Goal: Information Seeking & Learning: Learn about a topic

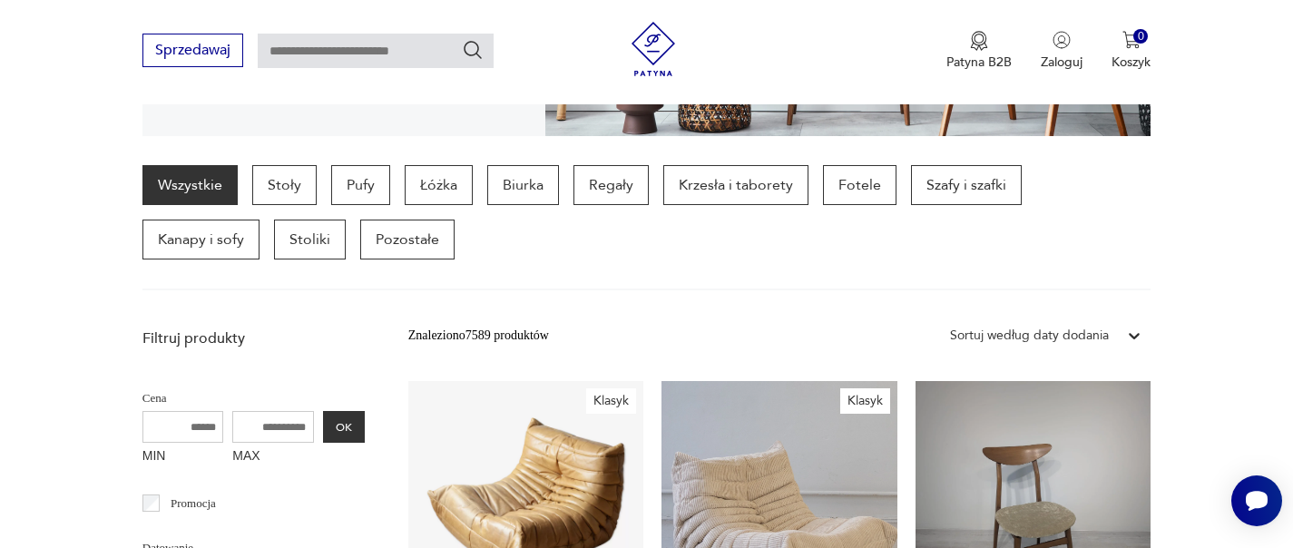
scroll to position [403, 0]
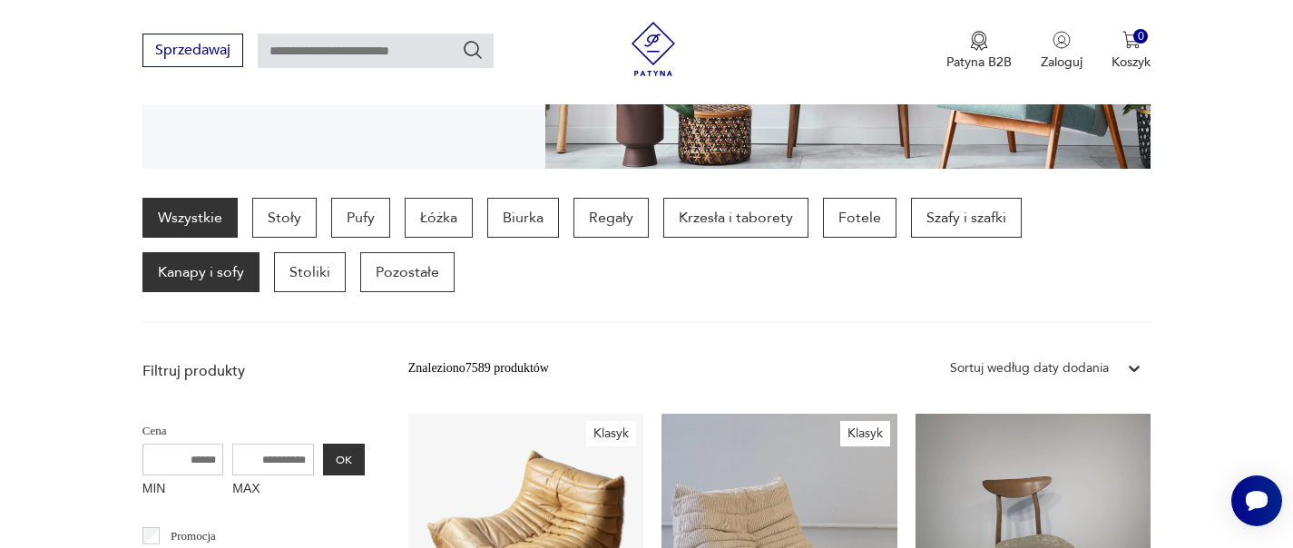
click at [260, 252] on p "Kanapy i sofy" at bounding box center [200, 272] width 117 height 40
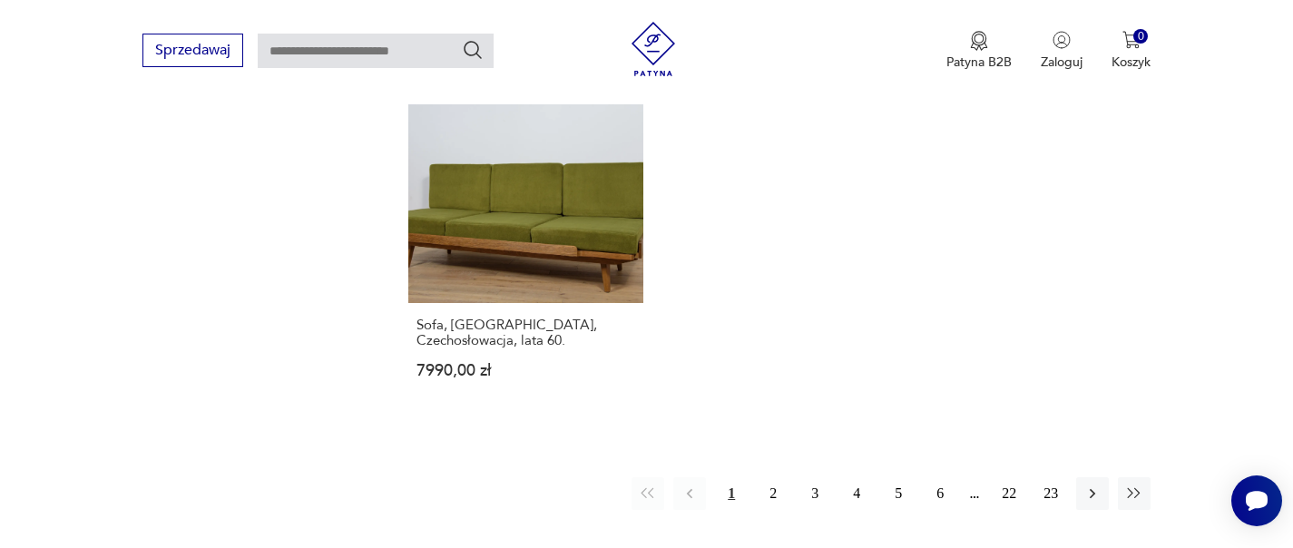
scroll to position [2763, 0]
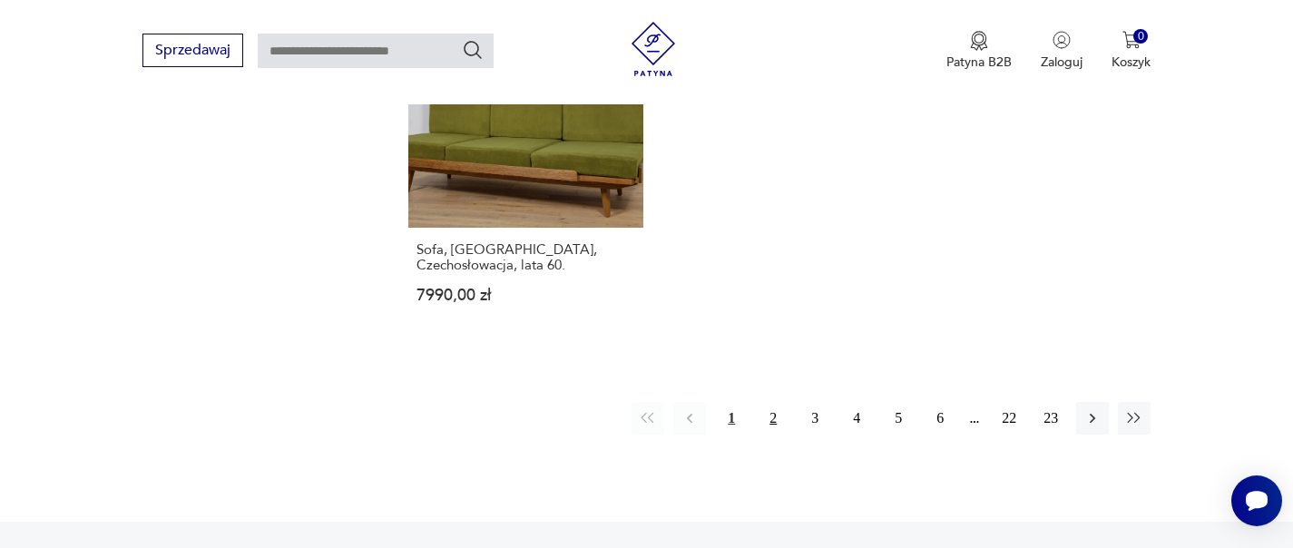
click at [771, 402] on button "2" at bounding box center [773, 418] width 33 height 33
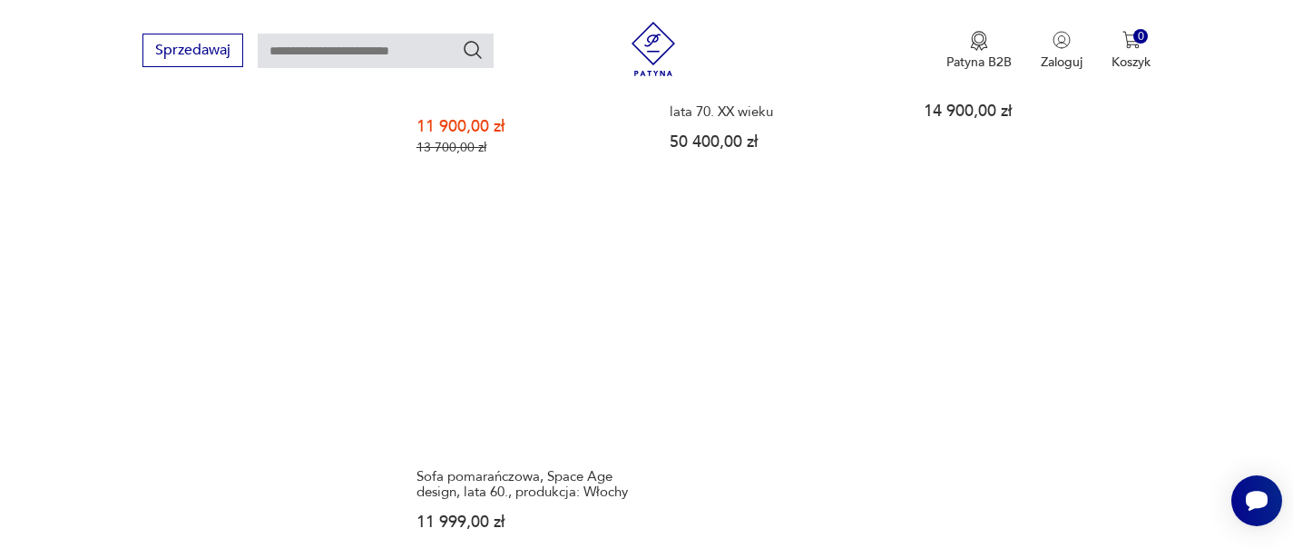
scroll to position [2763, 0]
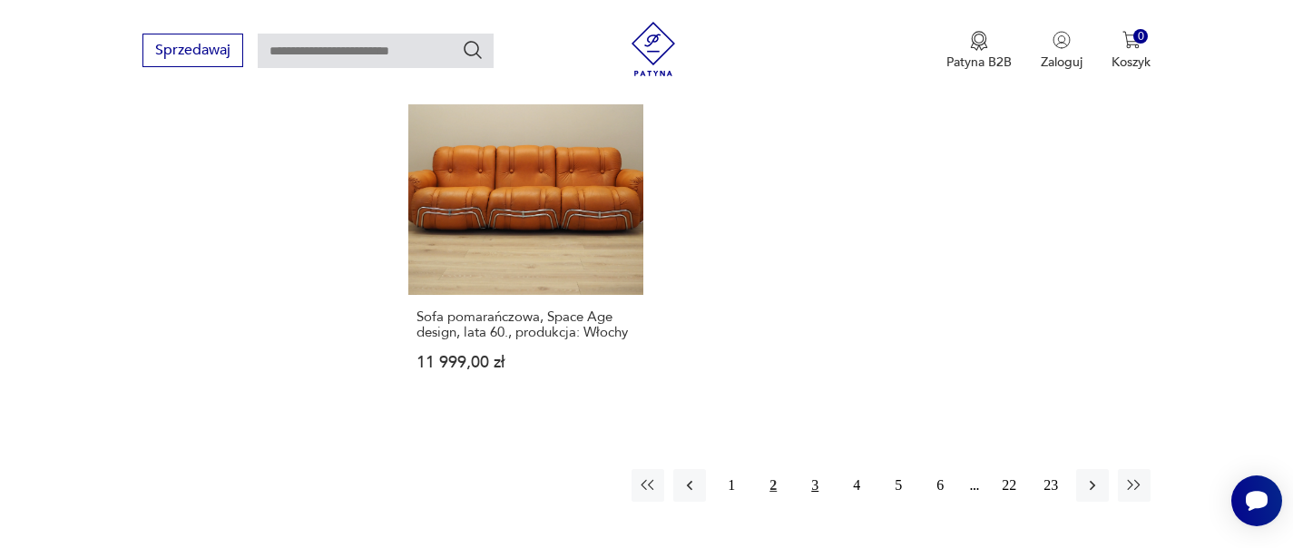
click at [819, 469] on button "3" at bounding box center [815, 485] width 33 height 33
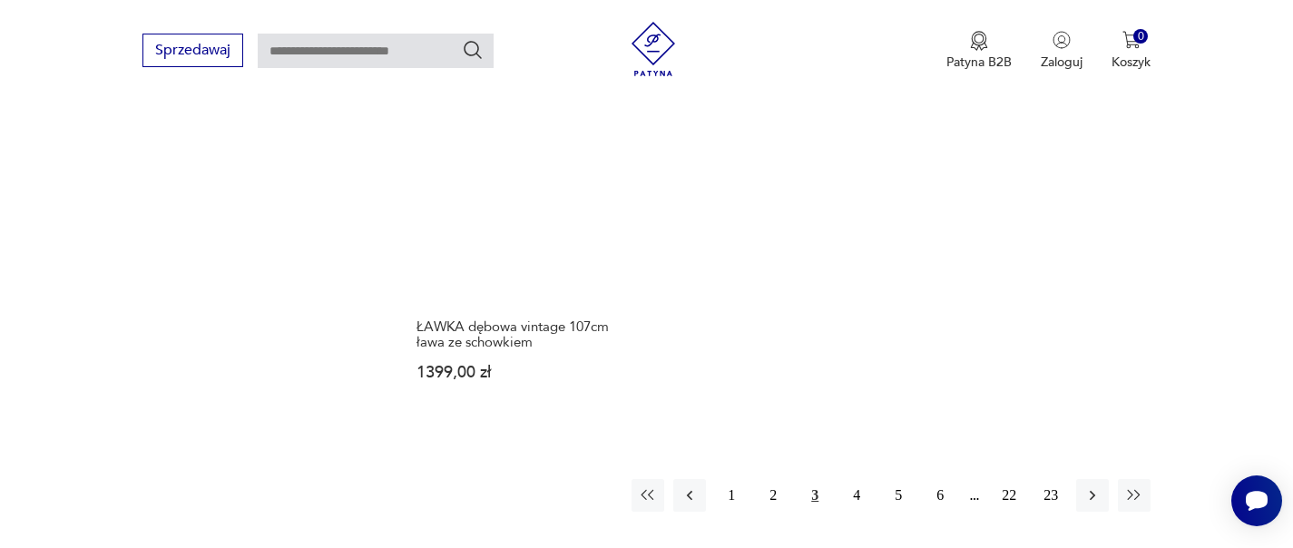
scroll to position [2748, 0]
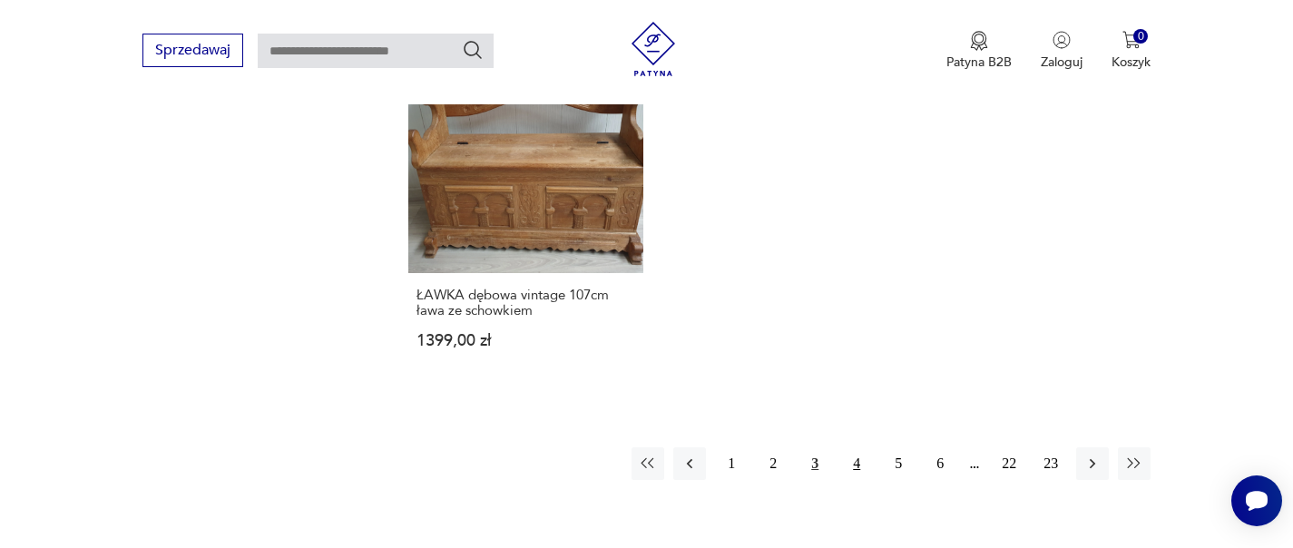
click at [858, 447] on button "4" at bounding box center [856, 463] width 33 height 33
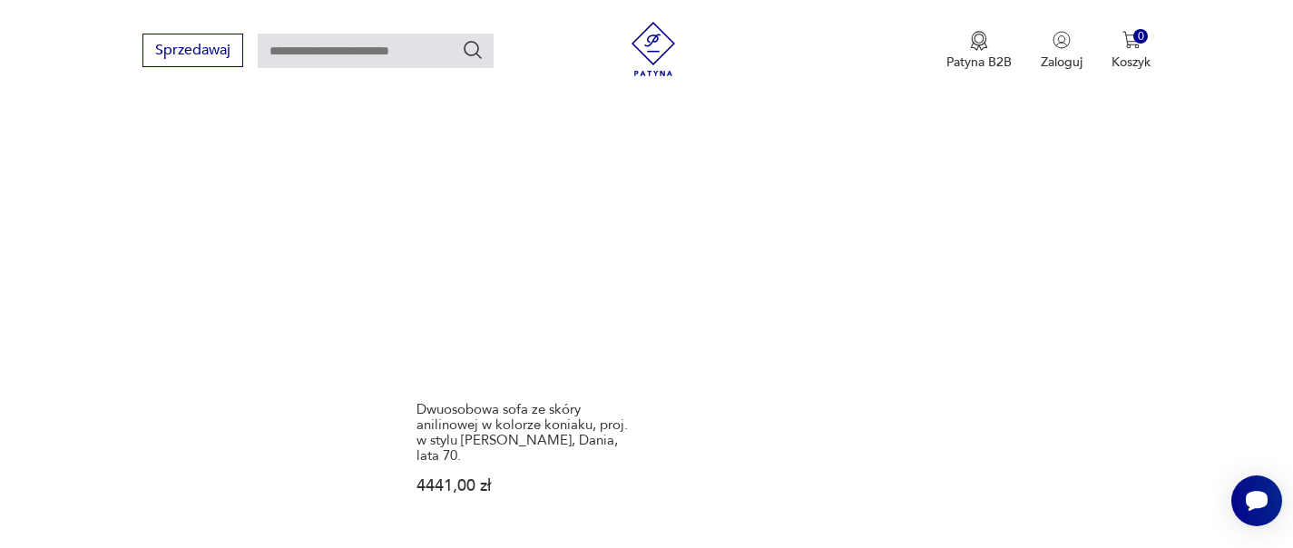
scroll to position [2692, 0]
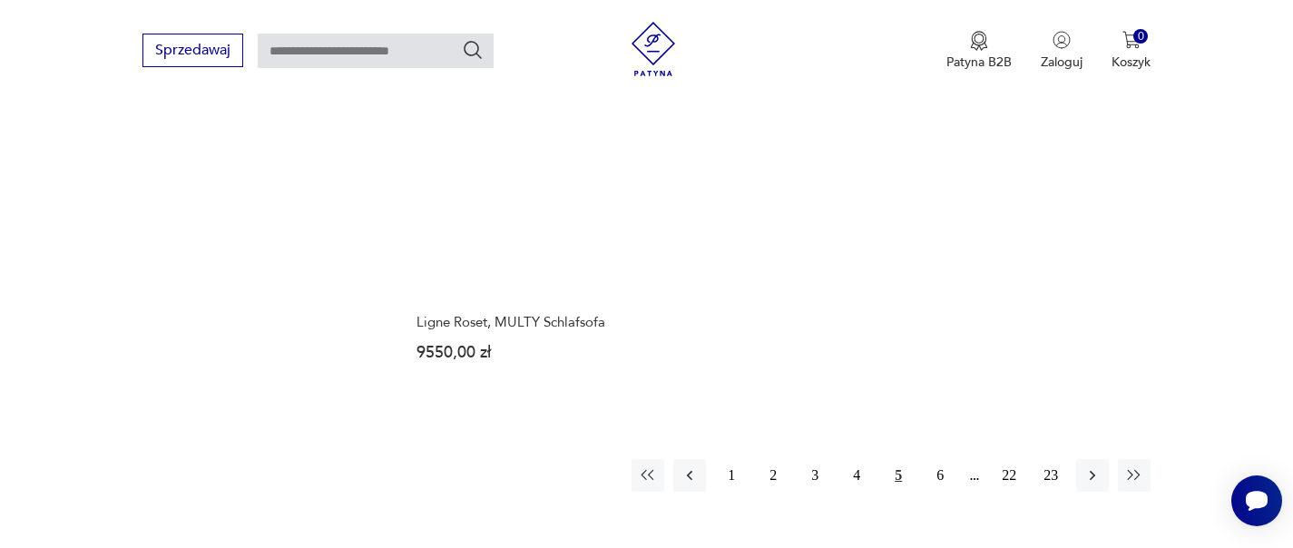
scroll to position [2784, 0]
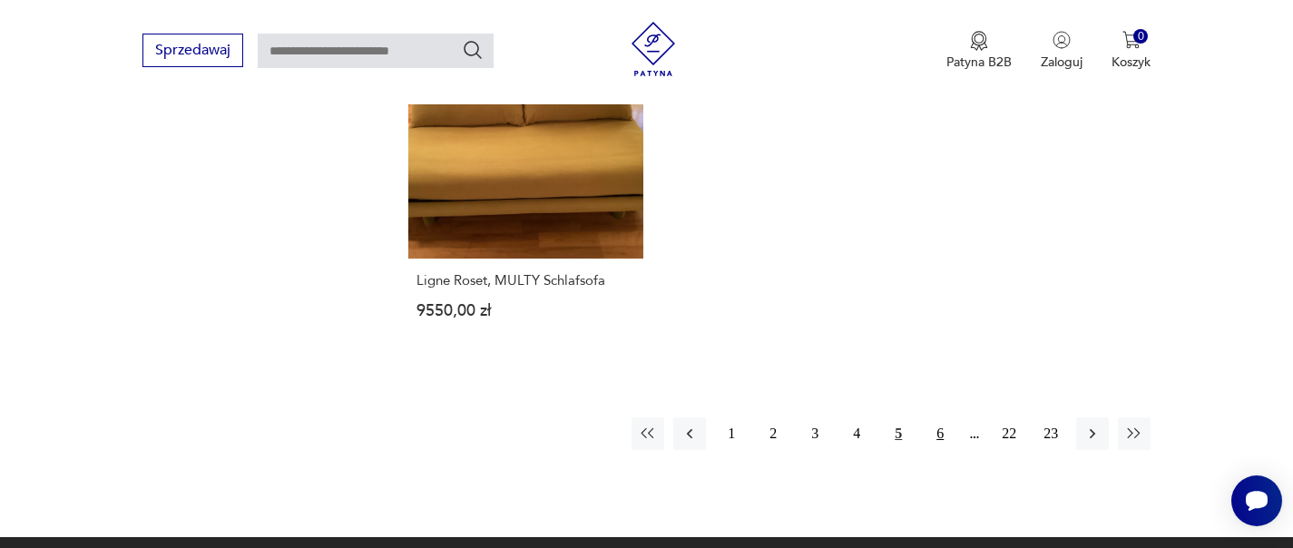
click at [926, 418] on button "6" at bounding box center [940, 434] width 33 height 33
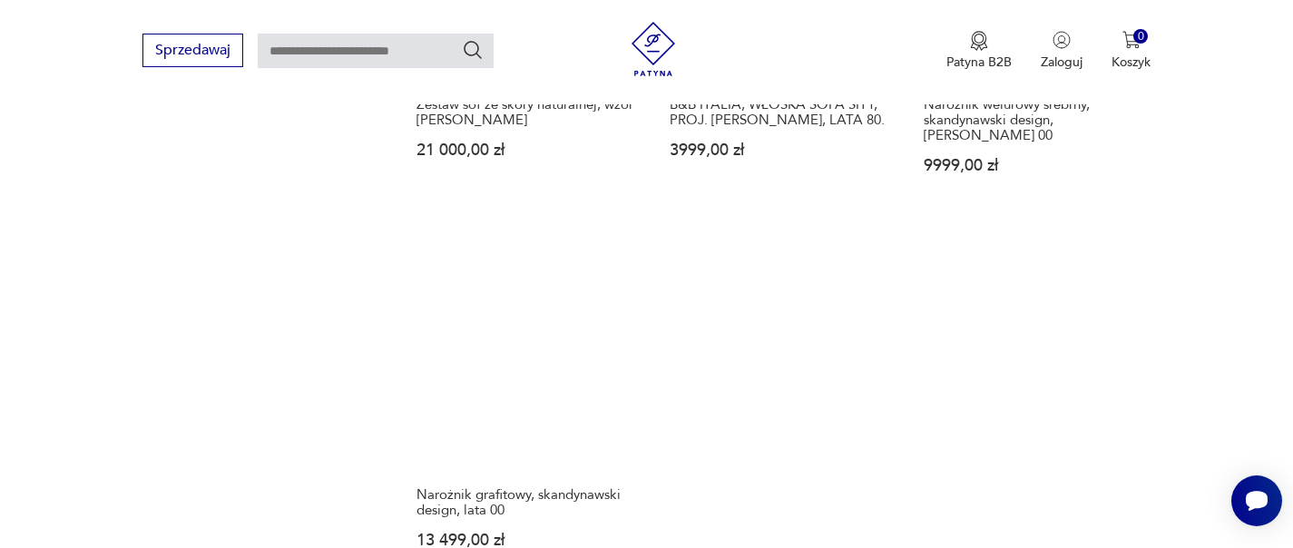
scroll to position [2758, 0]
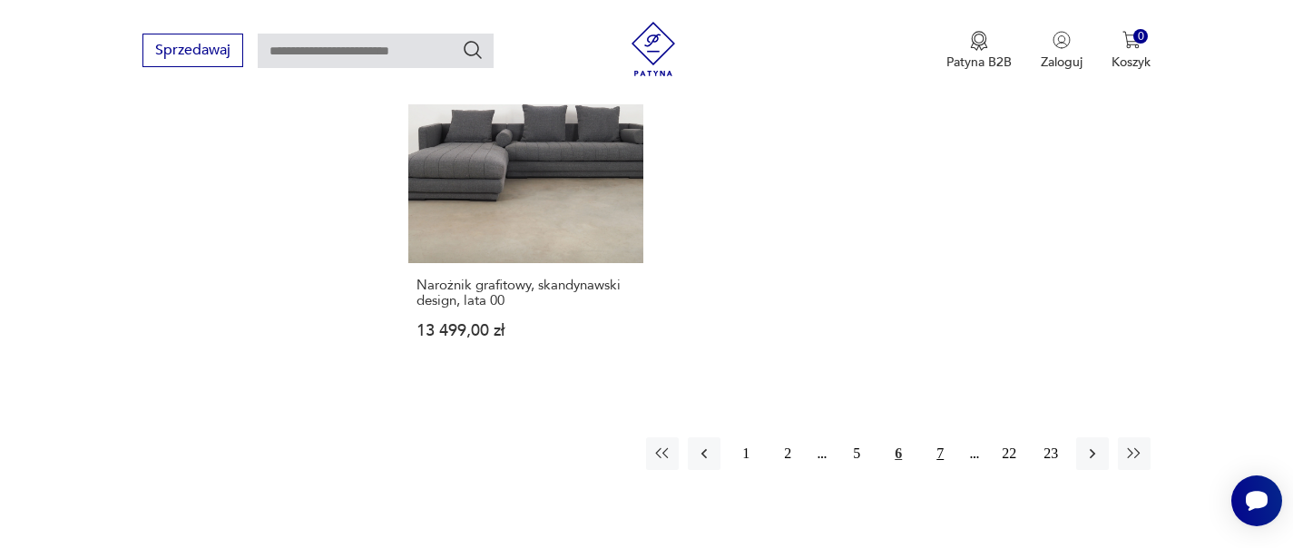
click at [941, 437] on button "7" at bounding box center [940, 453] width 33 height 33
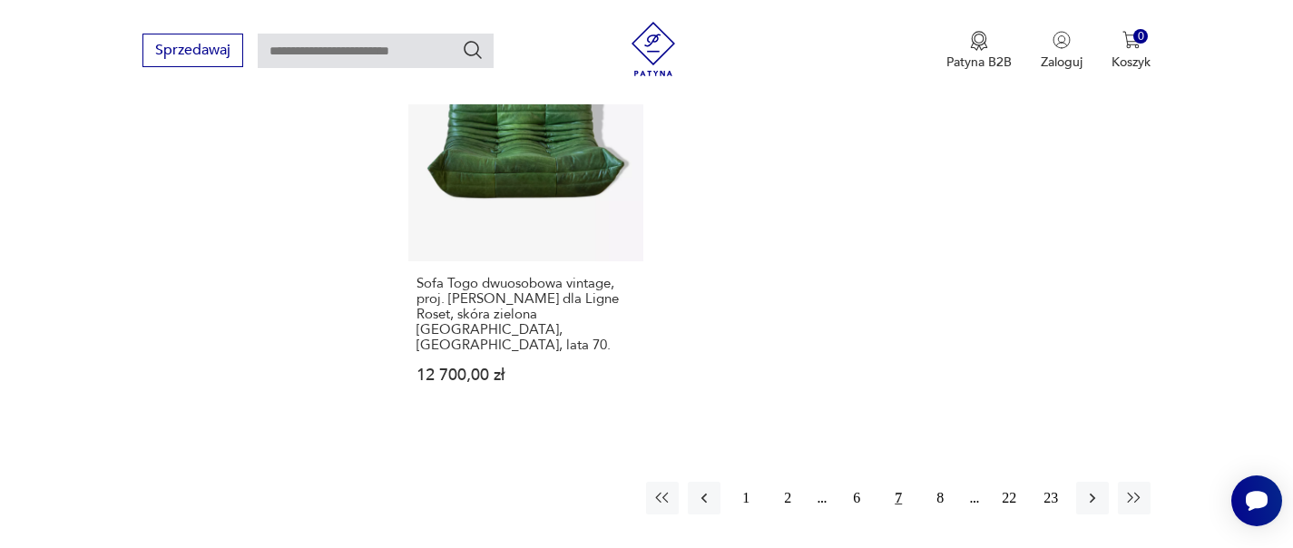
scroll to position [2974, 0]
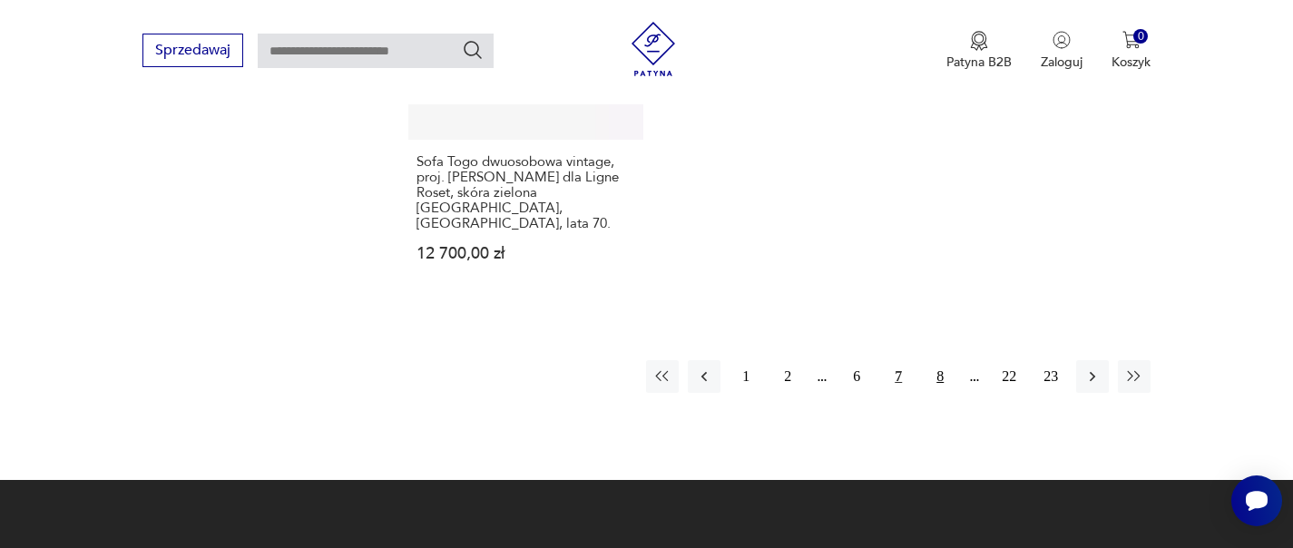
click at [932, 360] on button "8" at bounding box center [940, 376] width 33 height 33
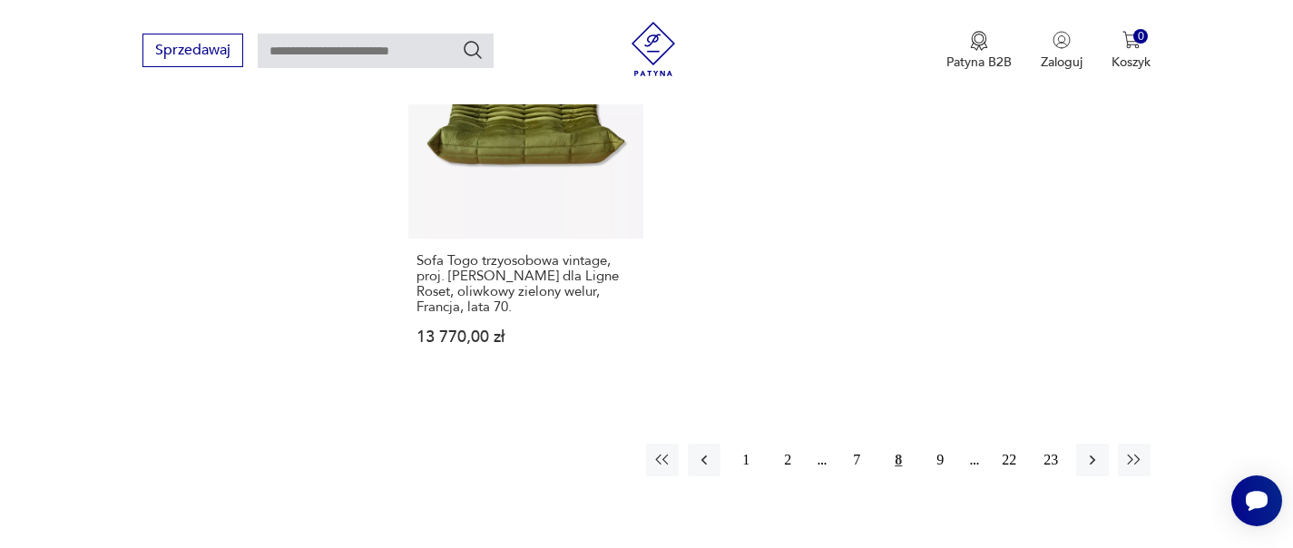
scroll to position [3150, 0]
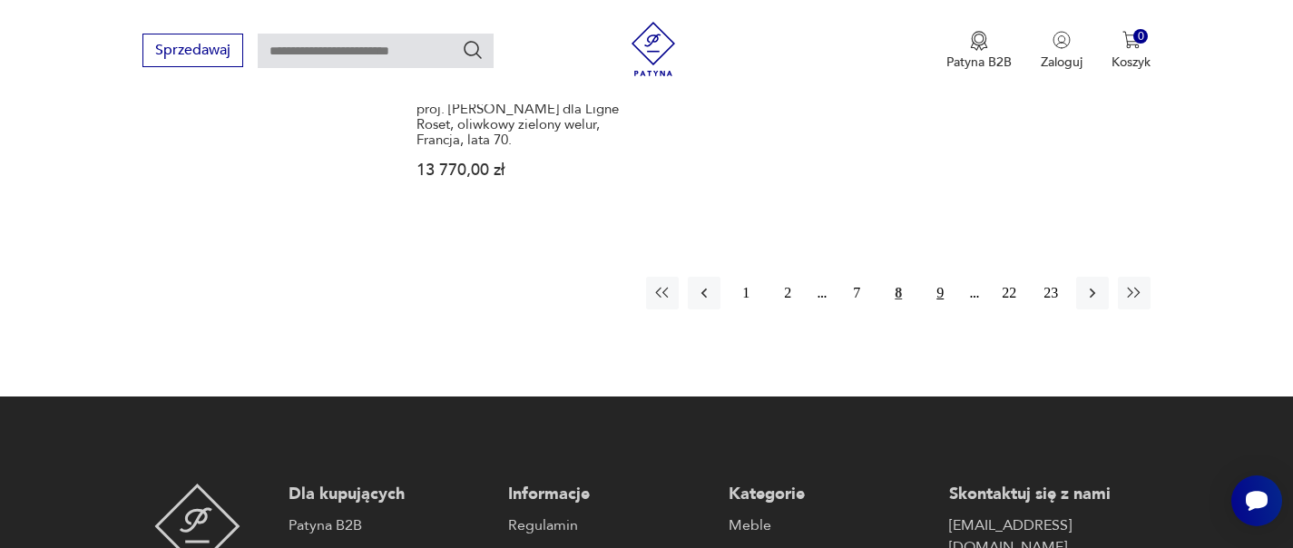
click at [931, 277] on button "9" at bounding box center [940, 293] width 33 height 33
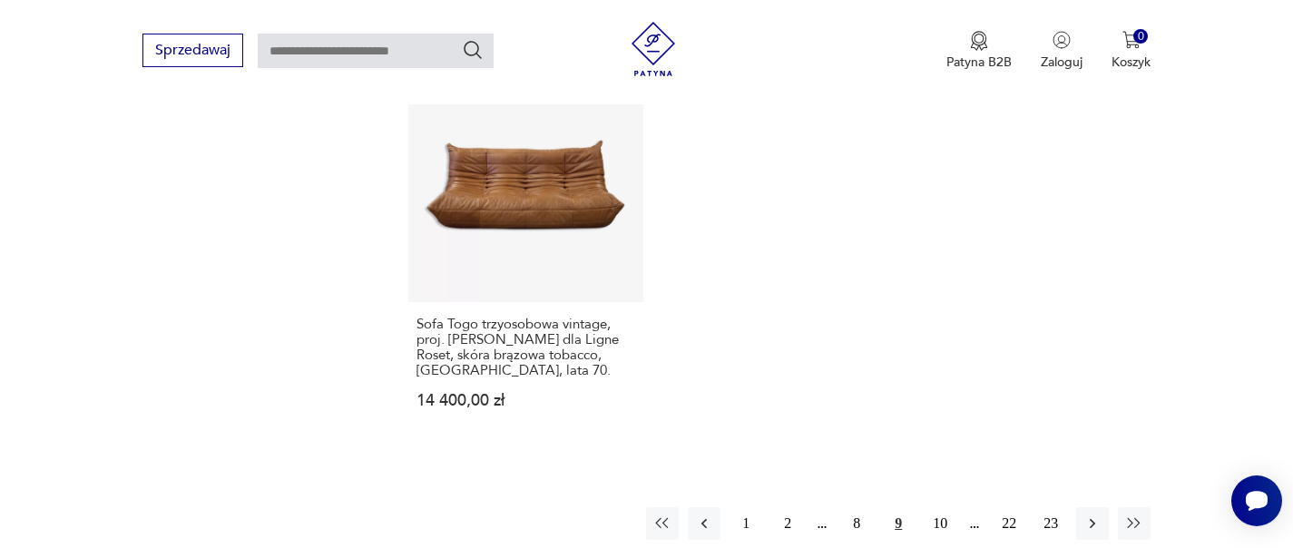
scroll to position [2974, 0]
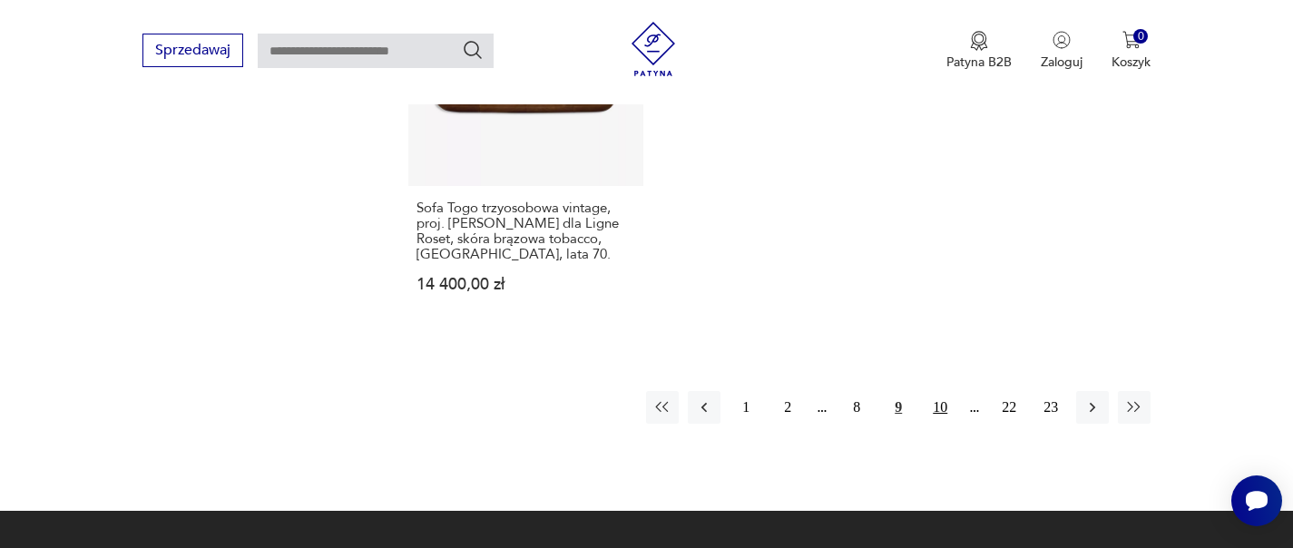
click at [950, 391] on button "10" at bounding box center [940, 407] width 33 height 33
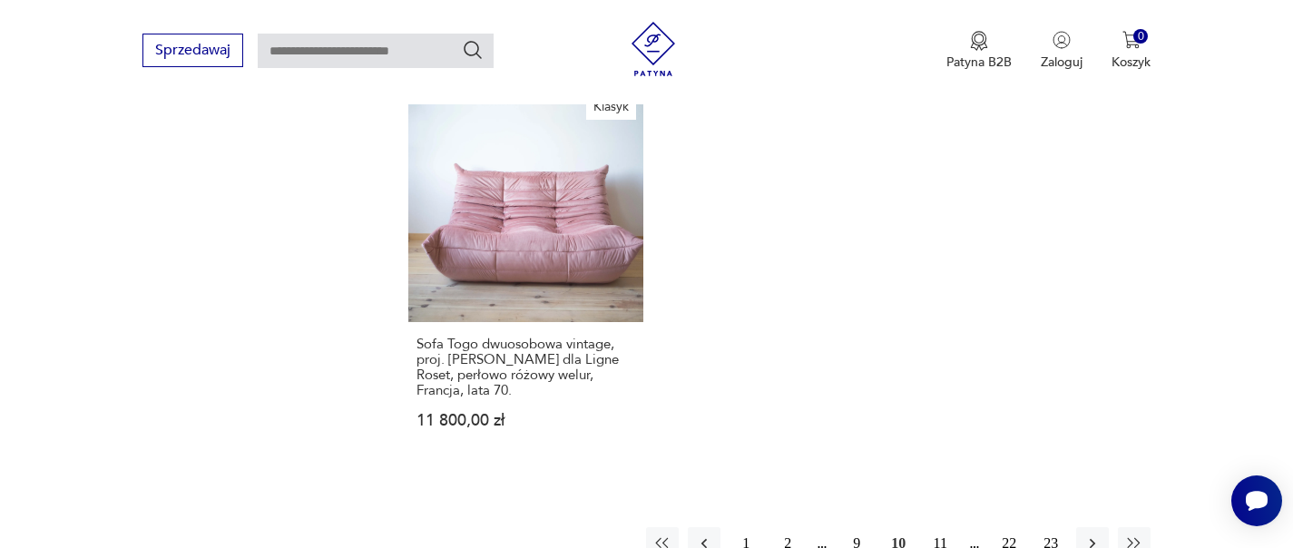
scroll to position [3083, 0]
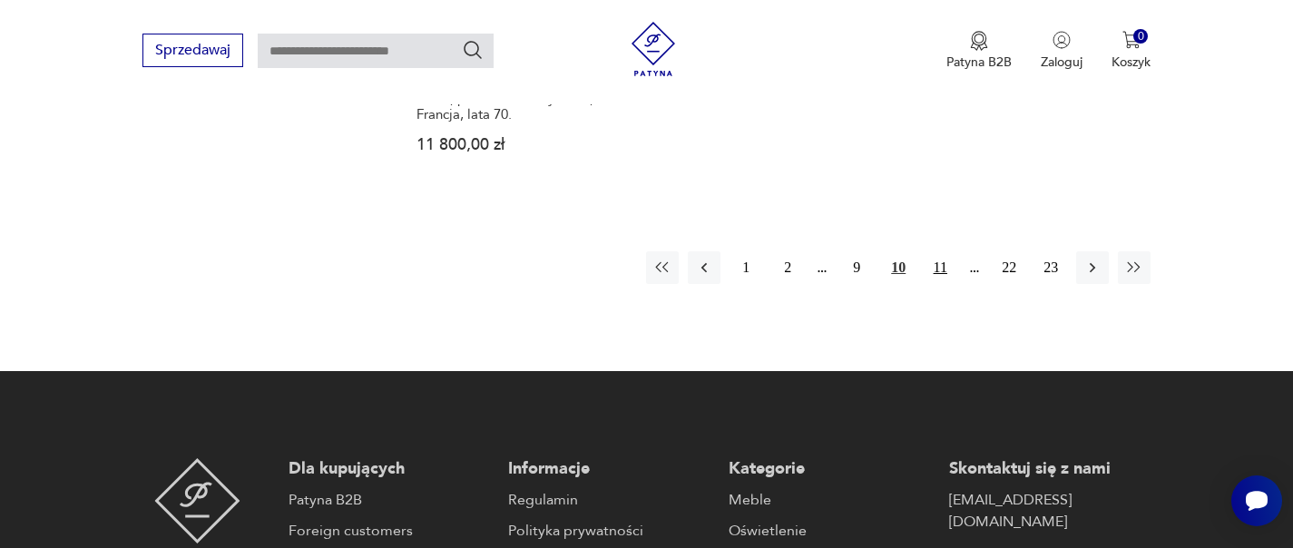
click at [952, 251] on button "11" at bounding box center [940, 267] width 33 height 33
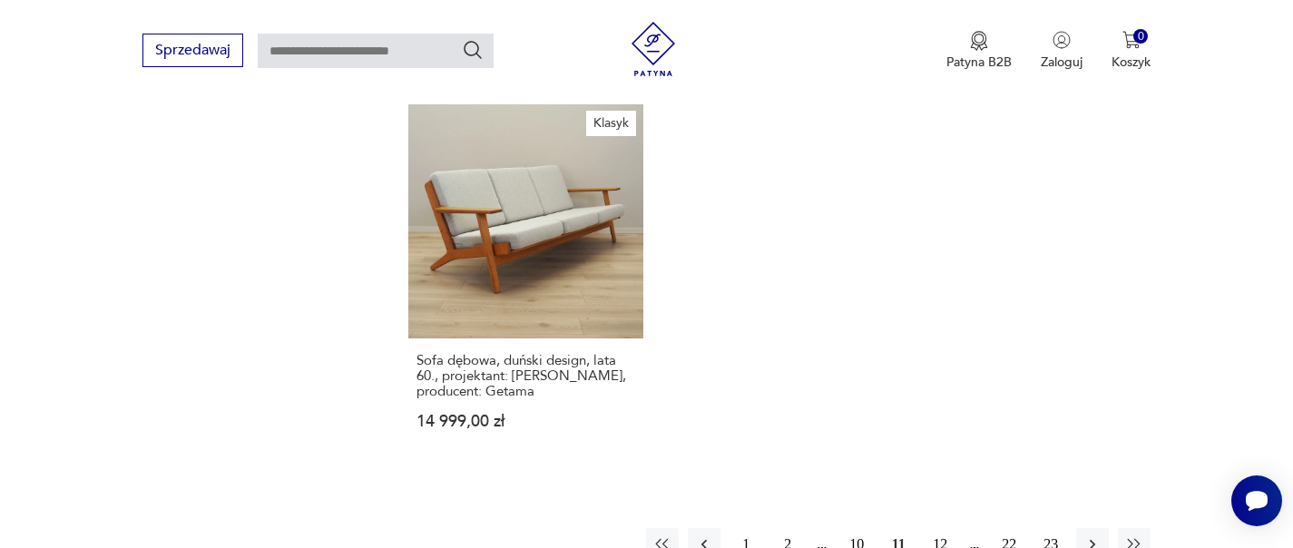
scroll to position [2973, 0]
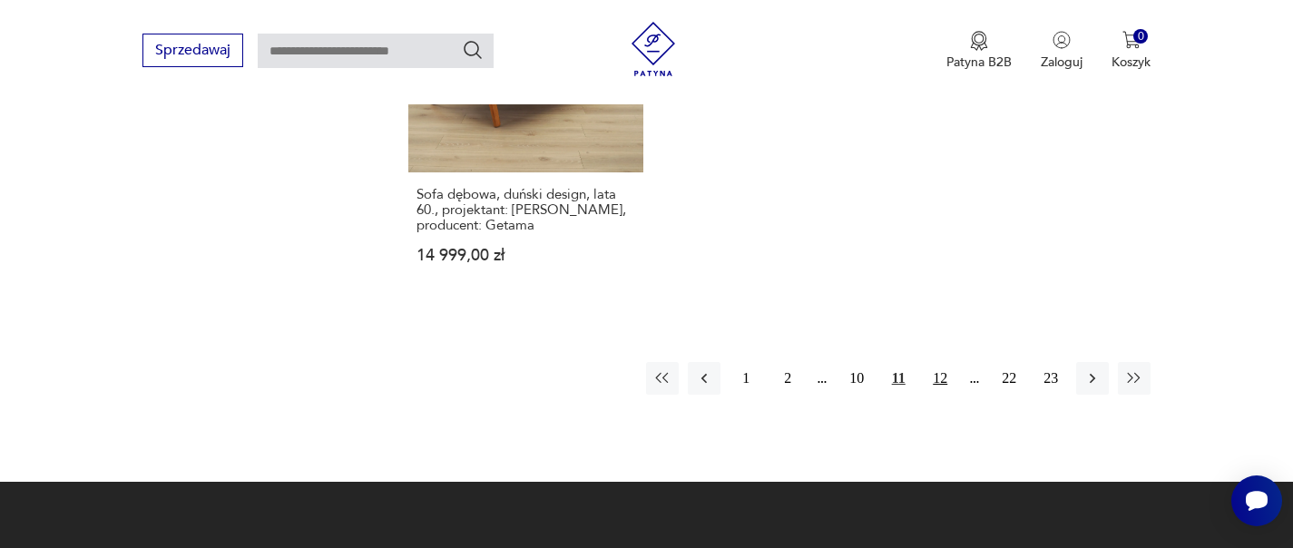
click at [946, 362] on button "12" at bounding box center [940, 378] width 33 height 33
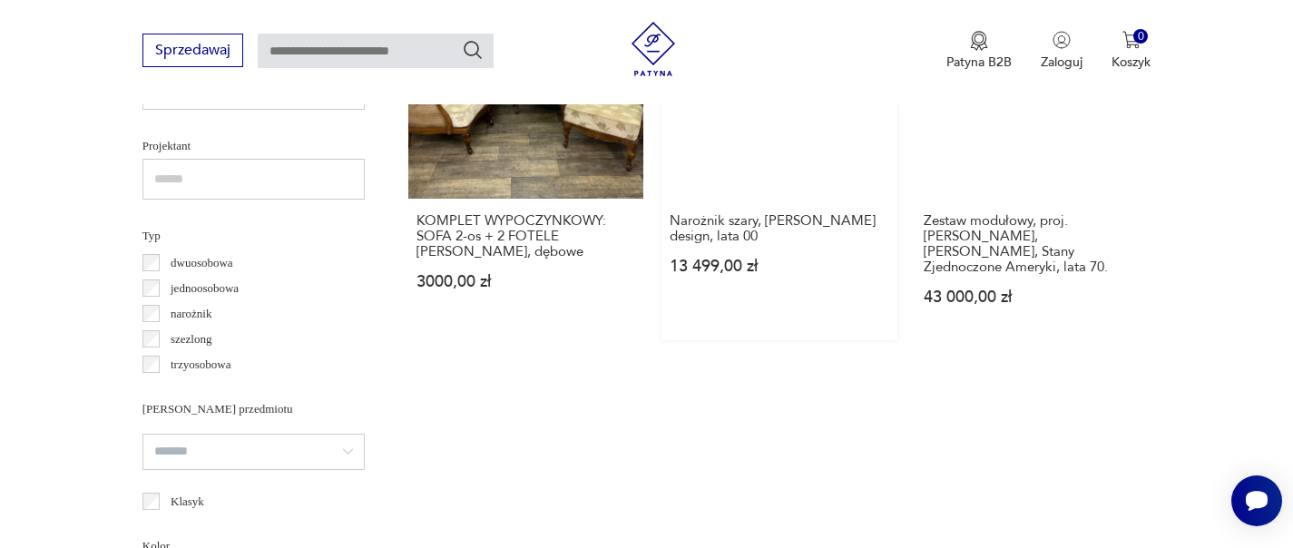
scroll to position [1430, 0]
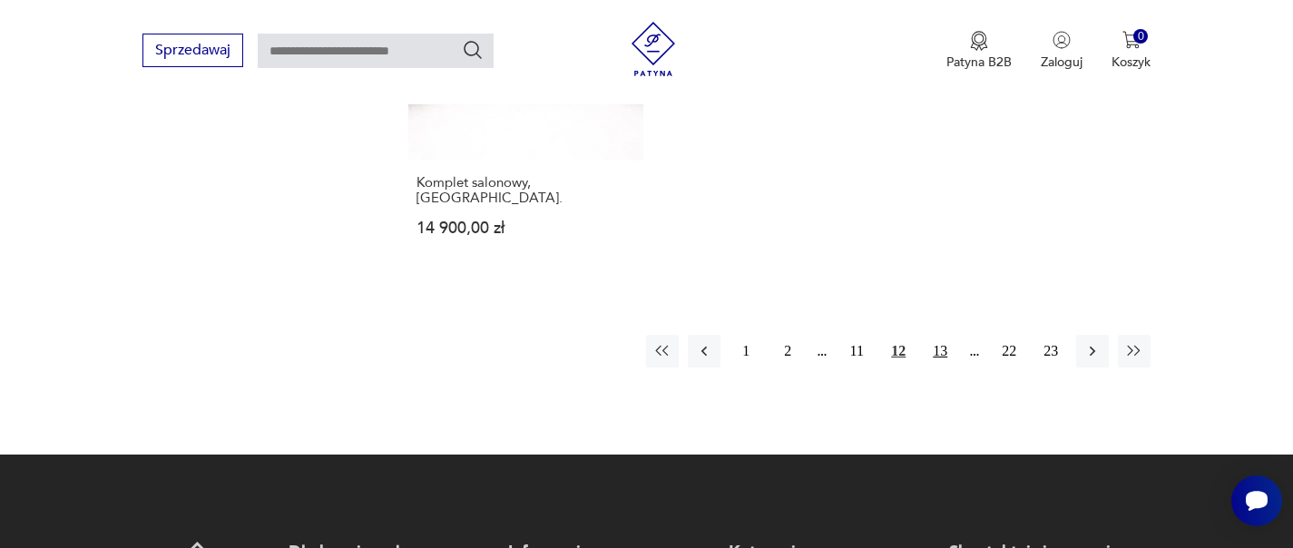
click at [942, 335] on button "13" at bounding box center [940, 351] width 33 height 33
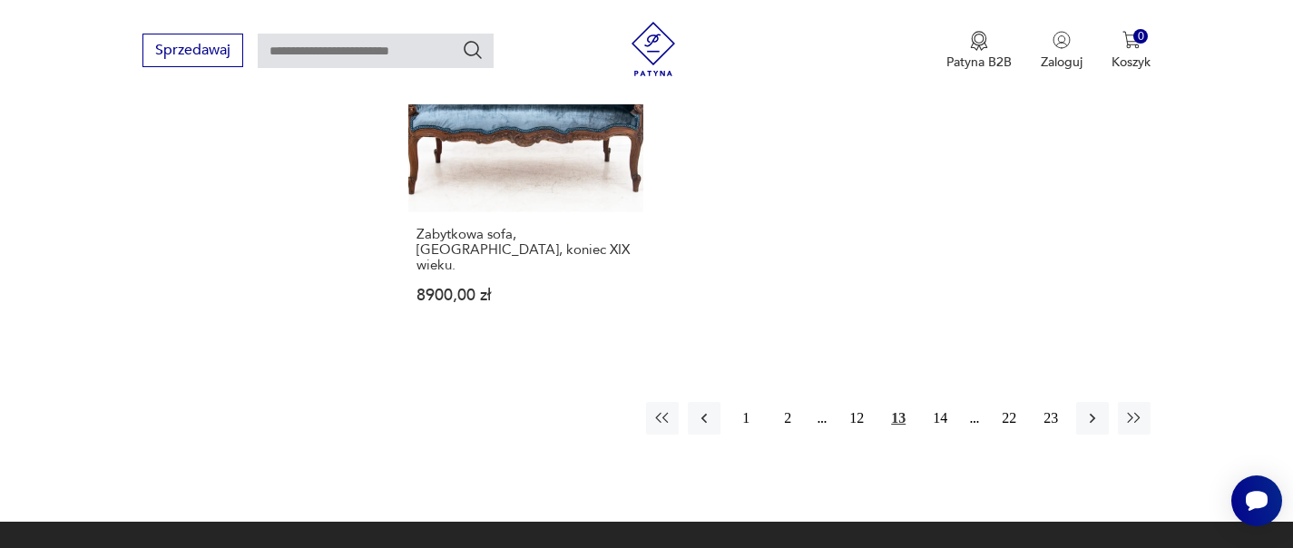
scroll to position [2841, 0]
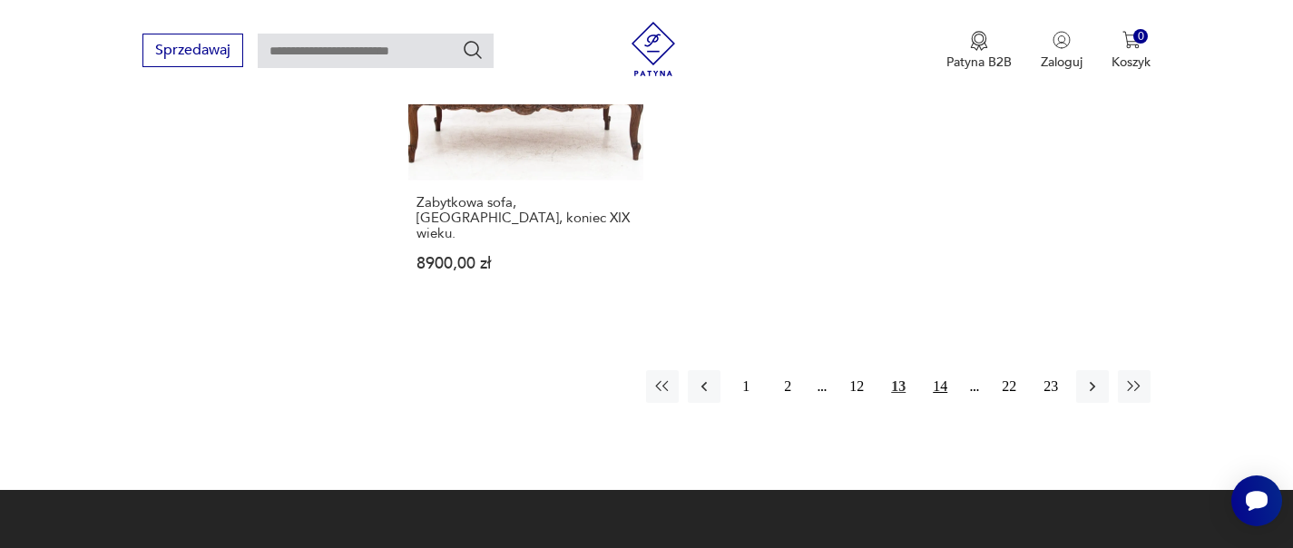
click at [935, 370] on button "14" at bounding box center [940, 386] width 33 height 33
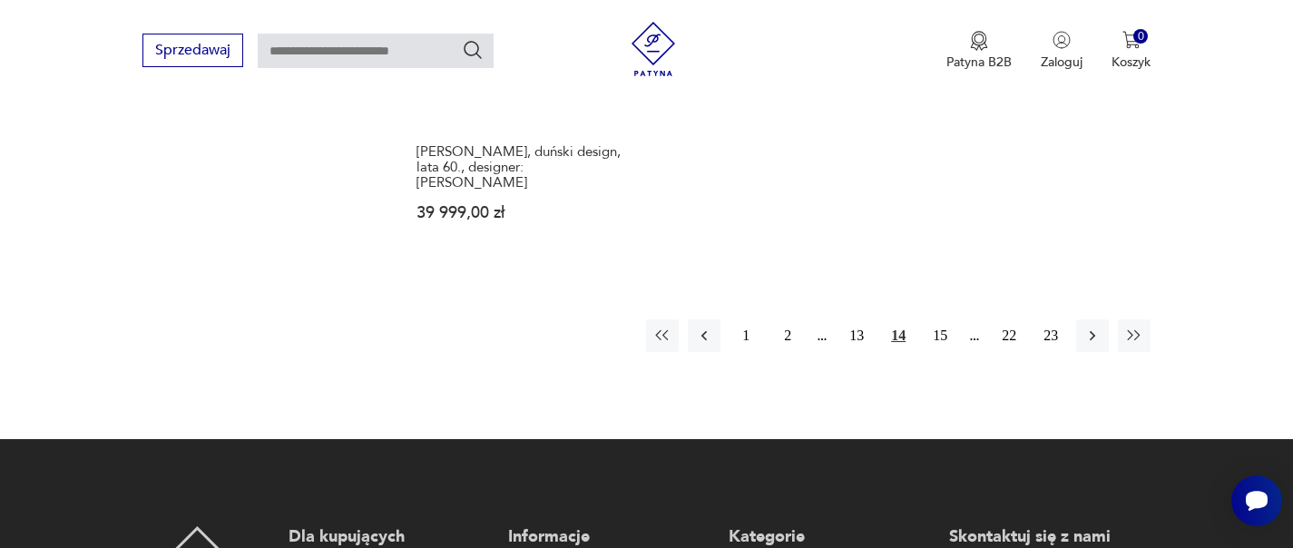
scroll to position [2964, 0]
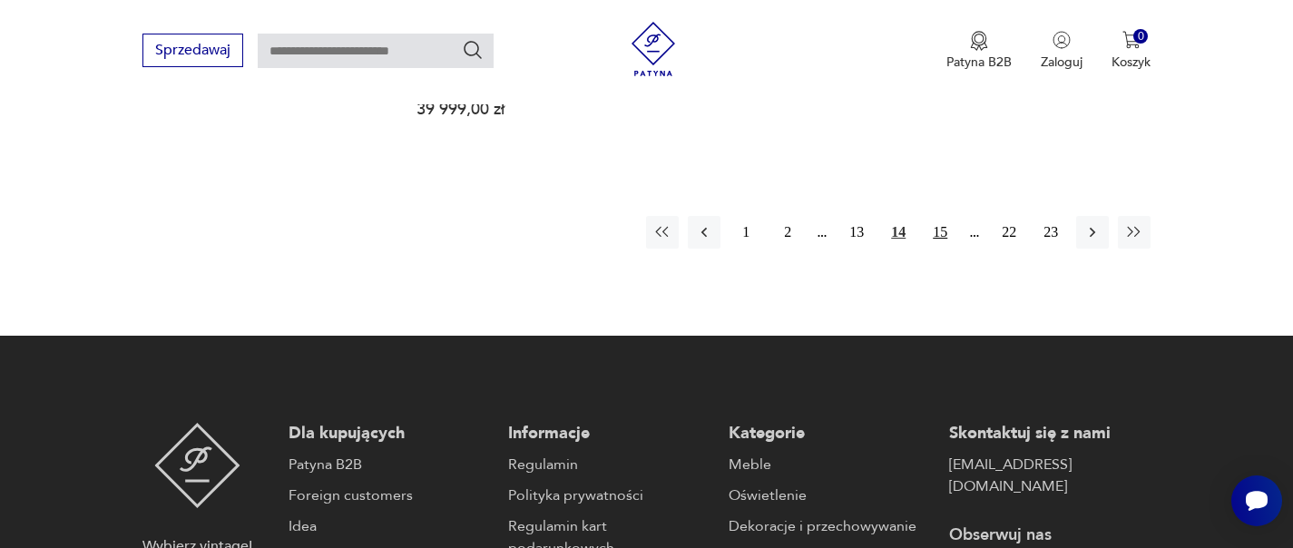
click at [939, 216] on button "15" at bounding box center [940, 232] width 33 height 33
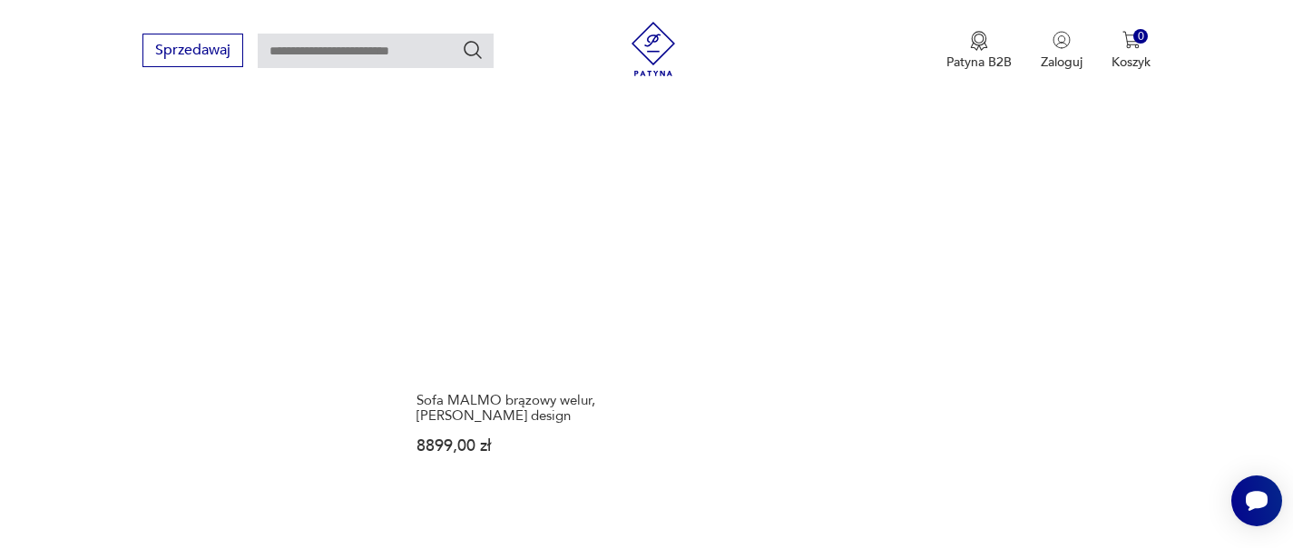
scroll to position [2790, 0]
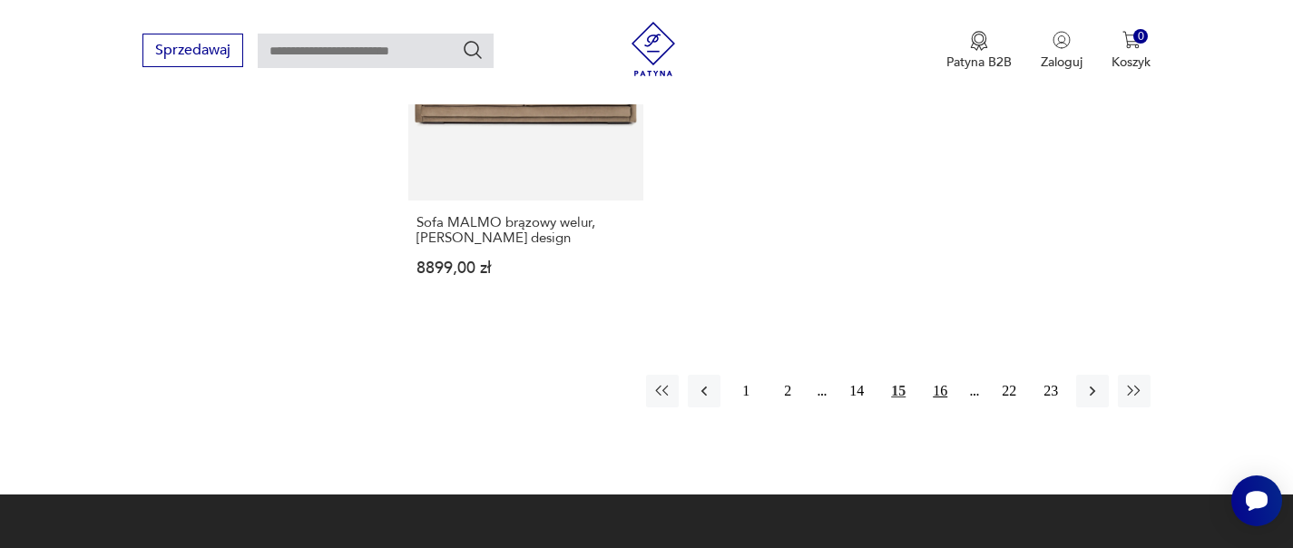
click at [948, 375] on button "16" at bounding box center [940, 391] width 33 height 33
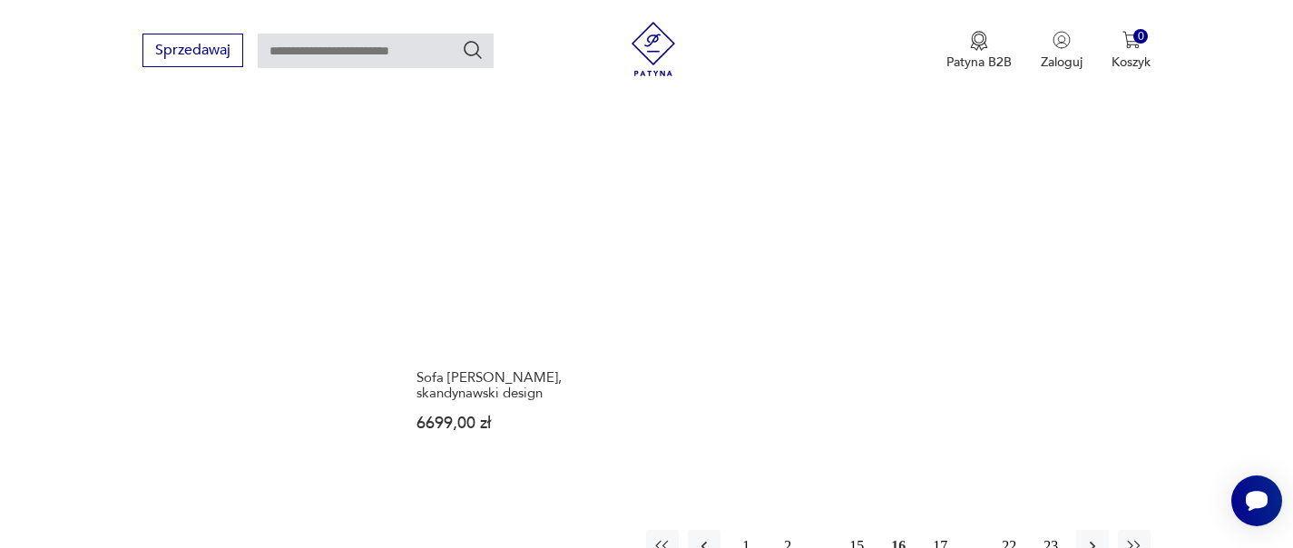
scroll to position [2637, 0]
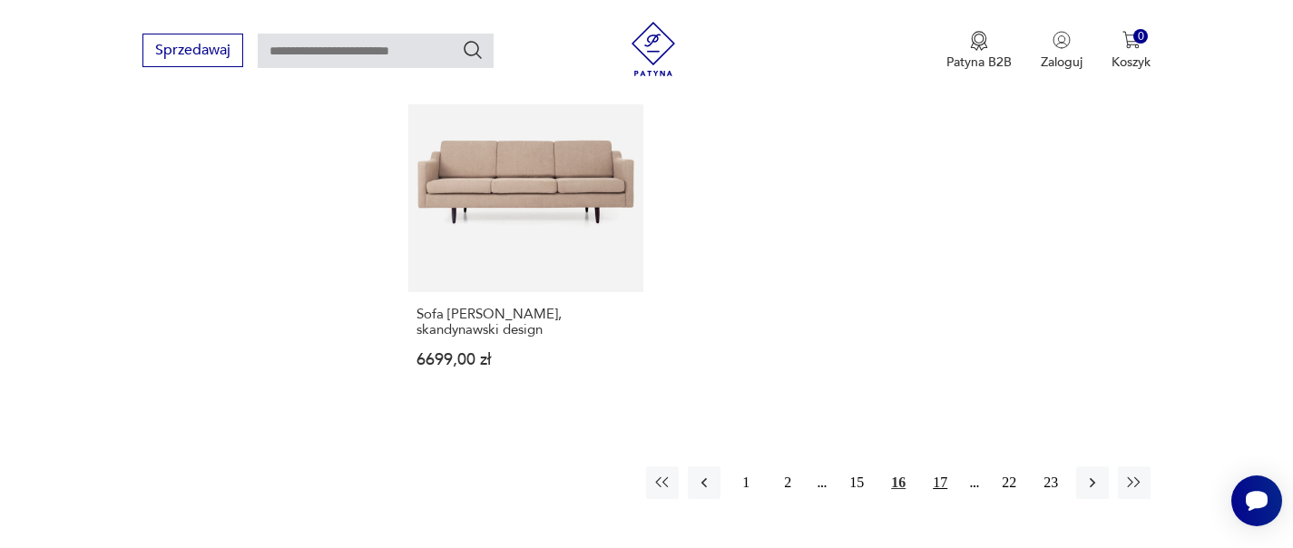
click at [948, 488] on button "17" at bounding box center [940, 483] width 33 height 33
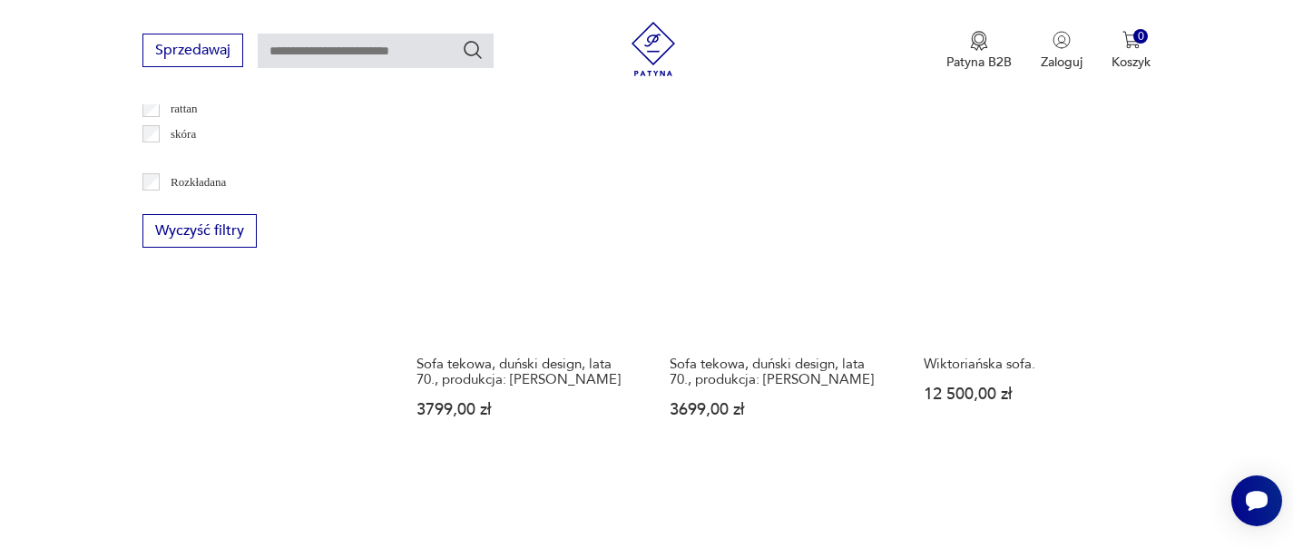
scroll to position [2617, 0]
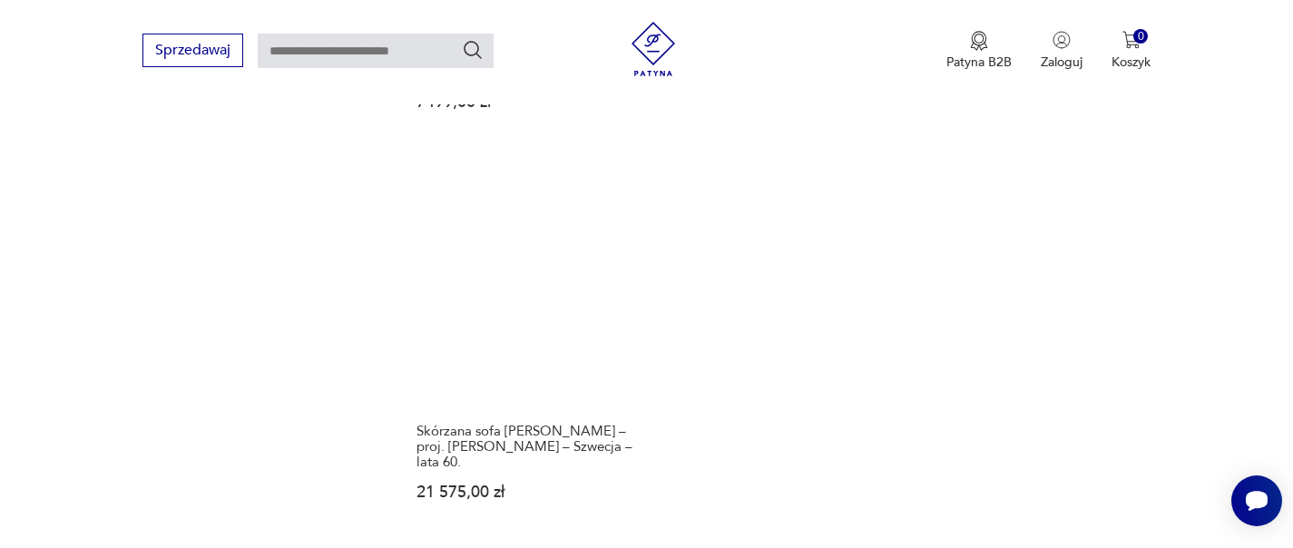
scroll to position [2654, 0]
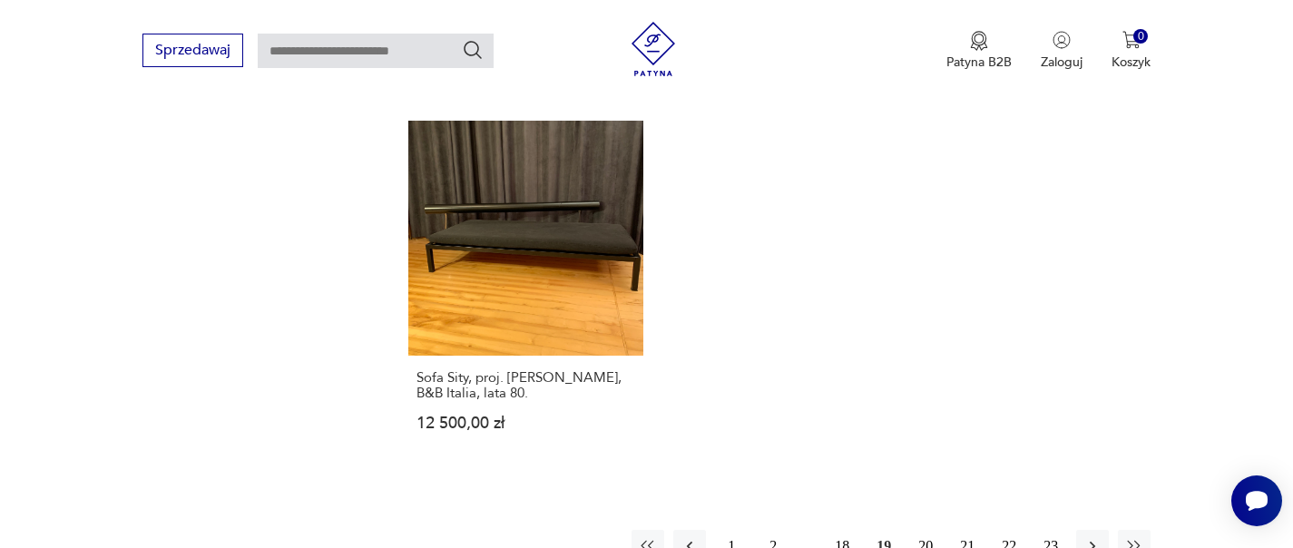
scroll to position [2764, 0]
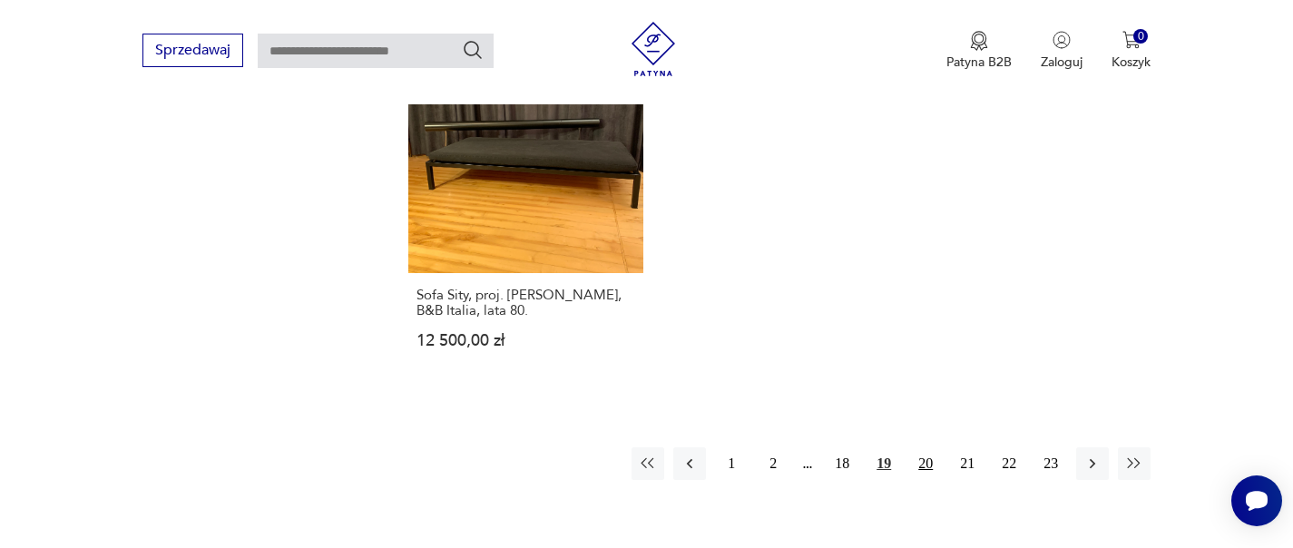
click at [934, 447] on button "20" at bounding box center [925, 463] width 33 height 33
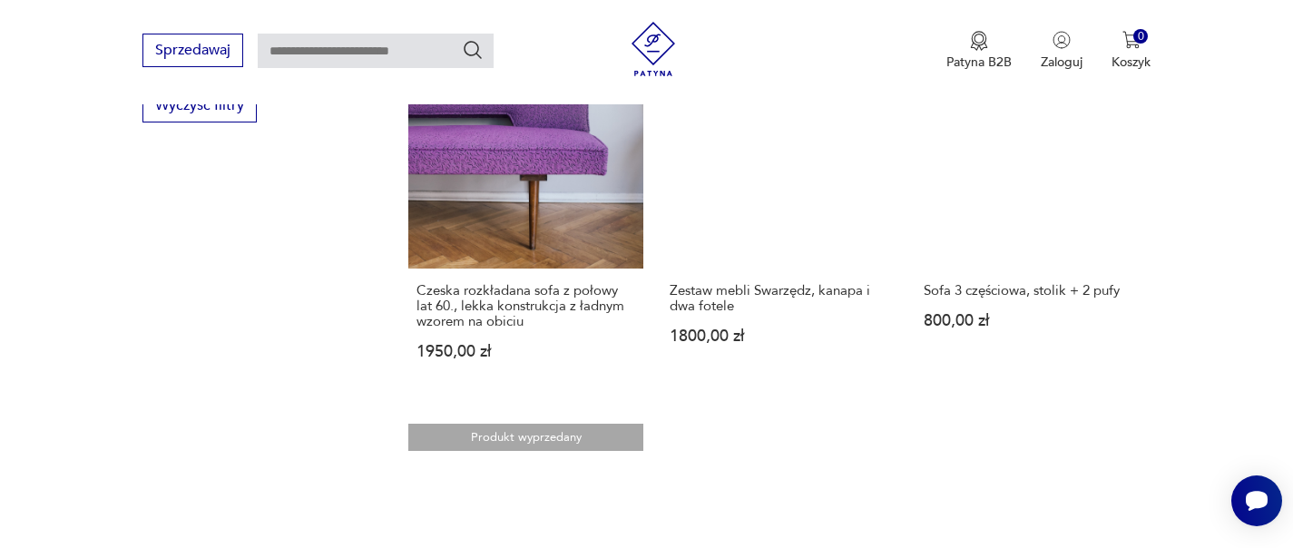
scroll to position [2762, 0]
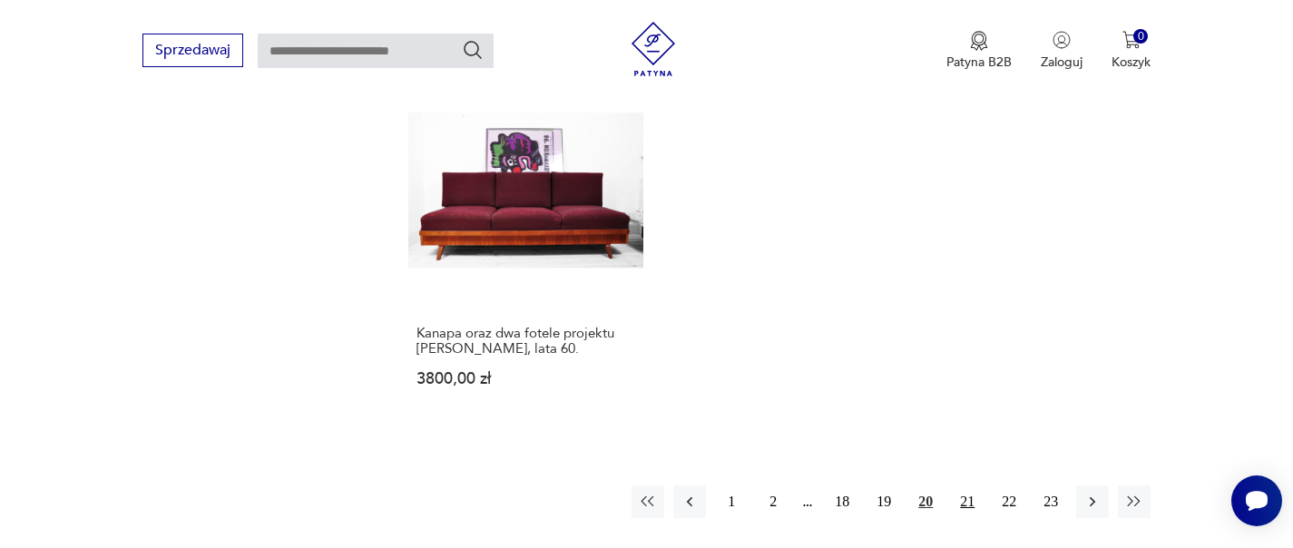
click at [962, 486] on button "21" at bounding box center [967, 502] width 33 height 33
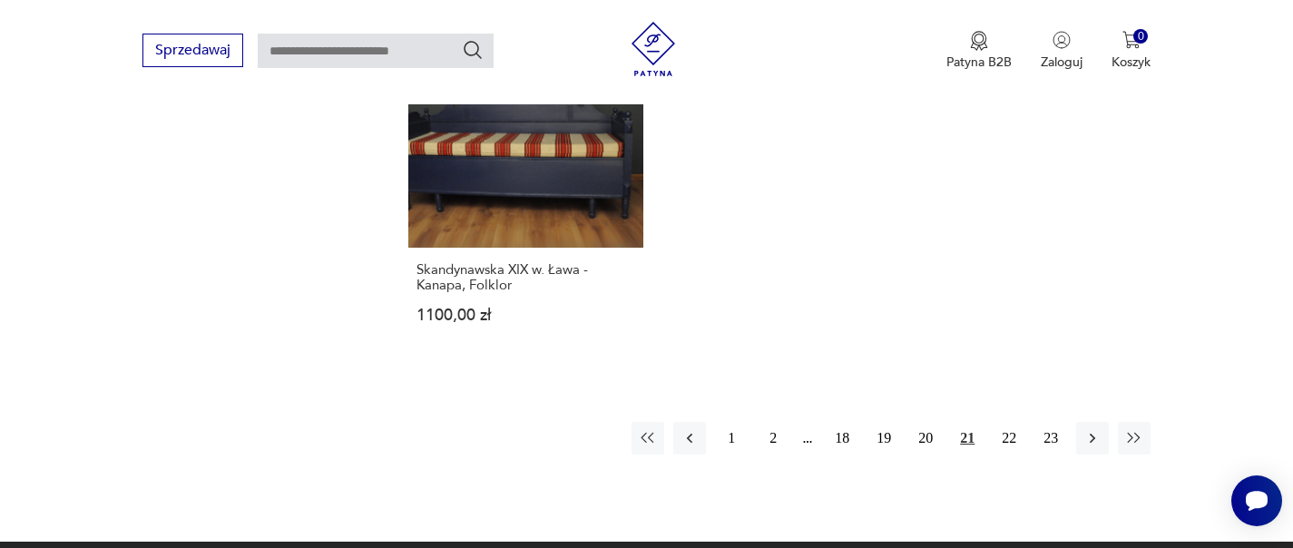
scroll to position [2722, 0]
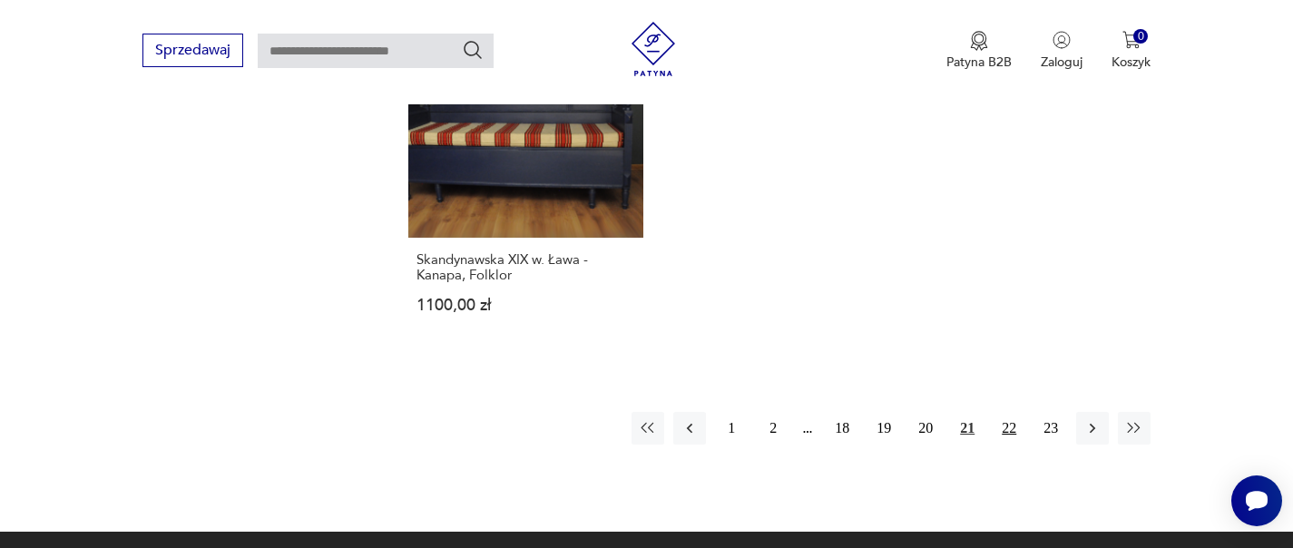
click at [1006, 412] on button "22" at bounding box center [1009, 428] width 33 height 33
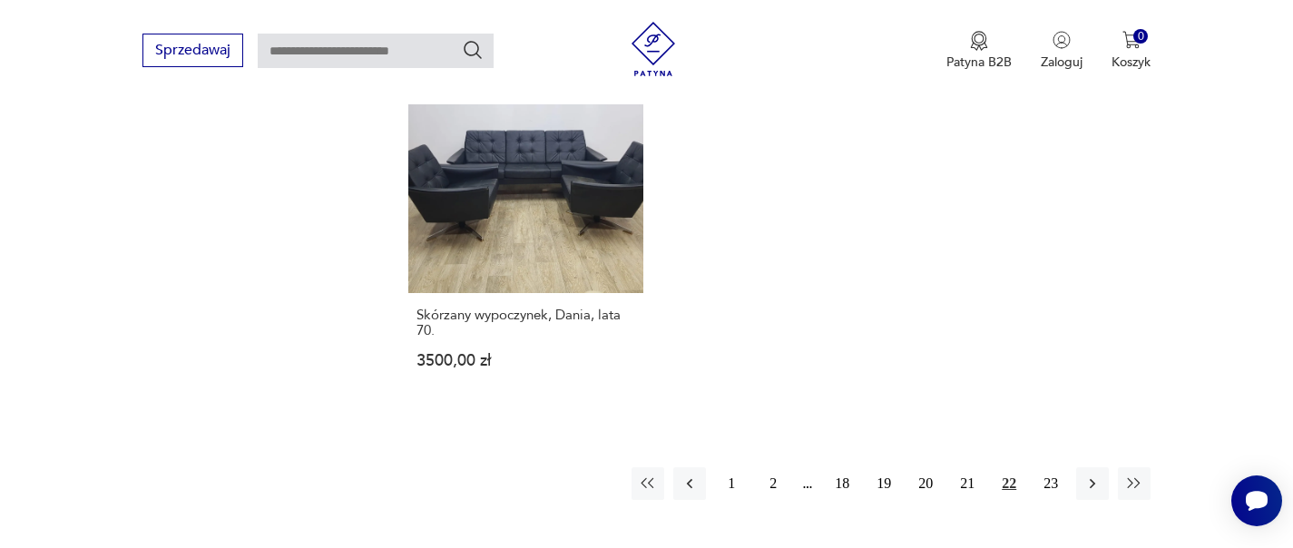
scroll to position [2746, 0]
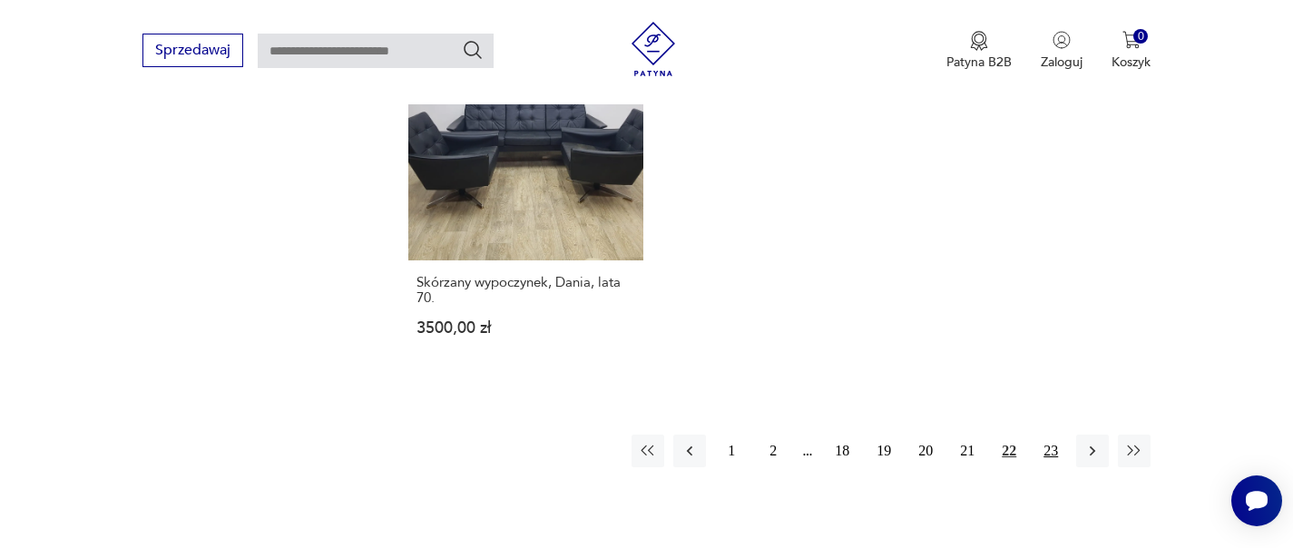
click at [1055, 435] on button "23" at bounding box center [1051, 451] width 33 height 33
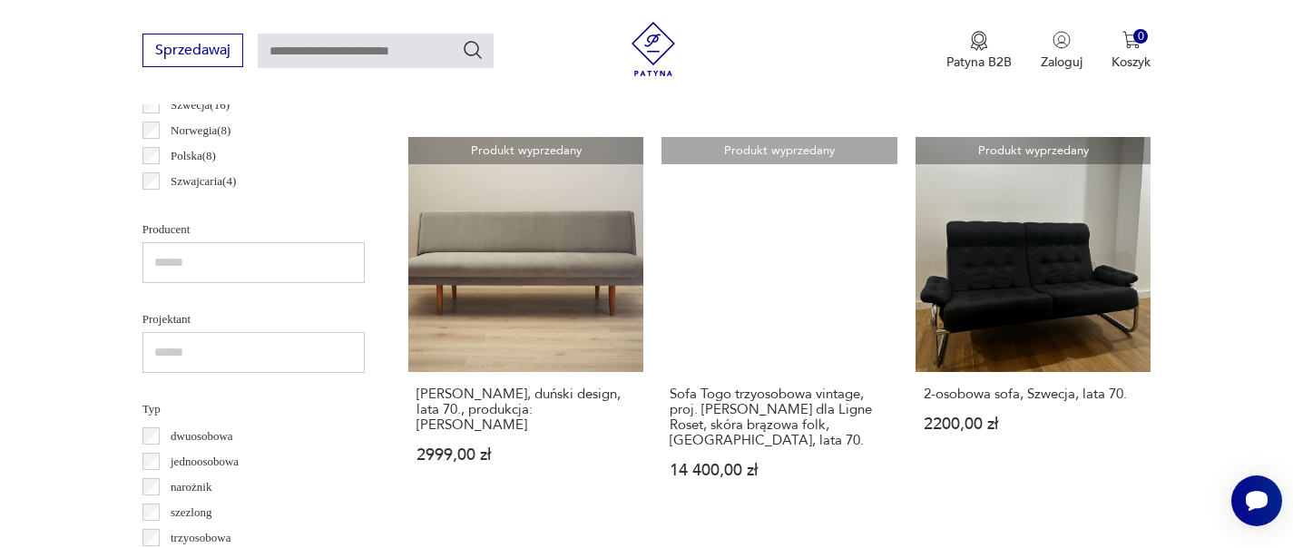
scroll to position [987, 0]
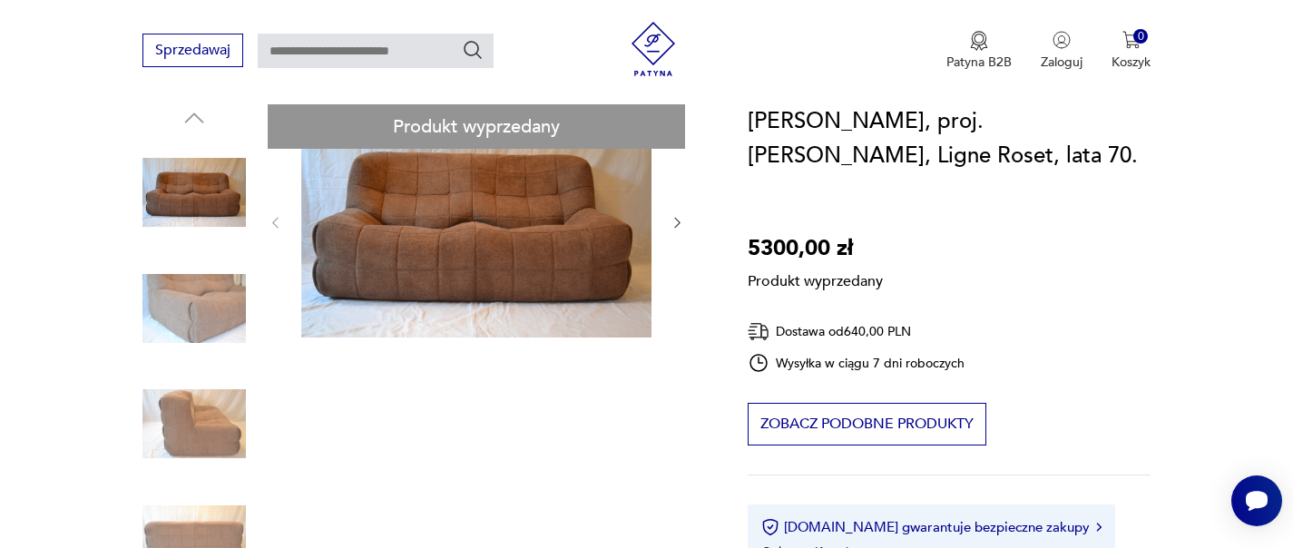
scroll to position [161, 0]
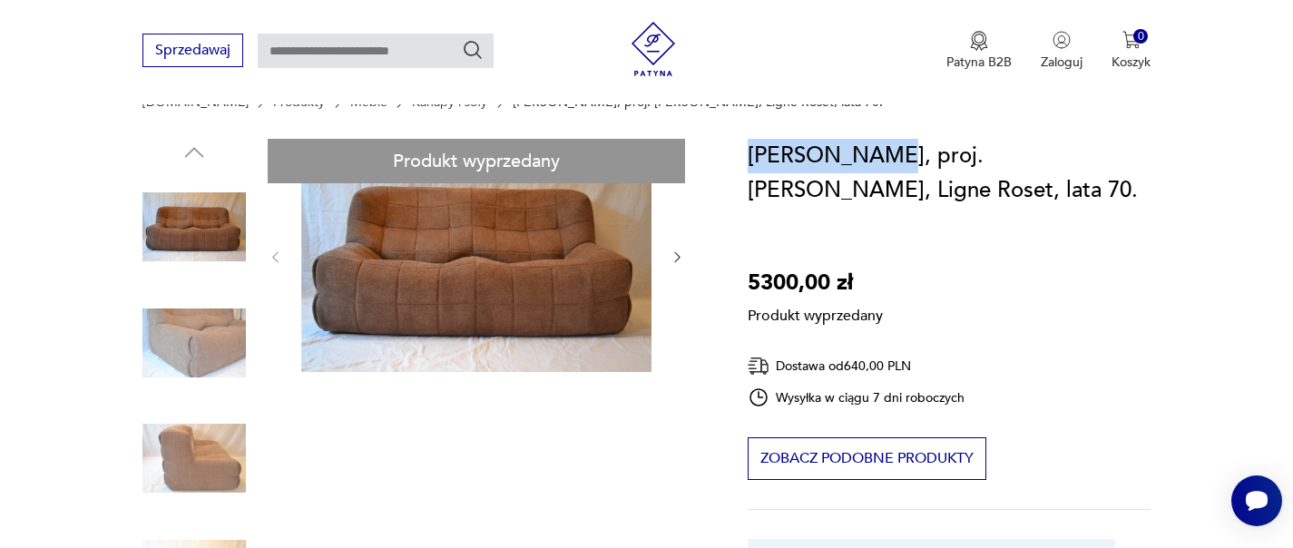
drag, startPoint x: 877, startPoint y: 152, endPoint x: 740, endPoint y: 156, distance: 137.1
copy h1 "Sofa Kashima"
